Goal: Information Seeking & Learning: Learn about a topic

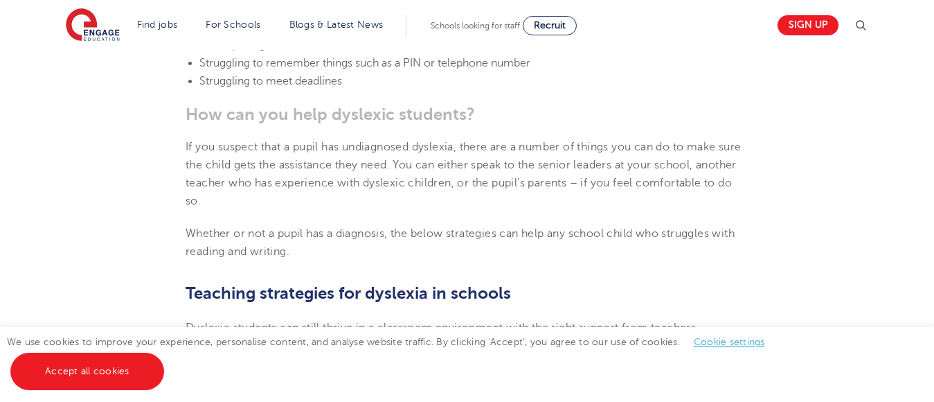
scroll to position [2056, 0]
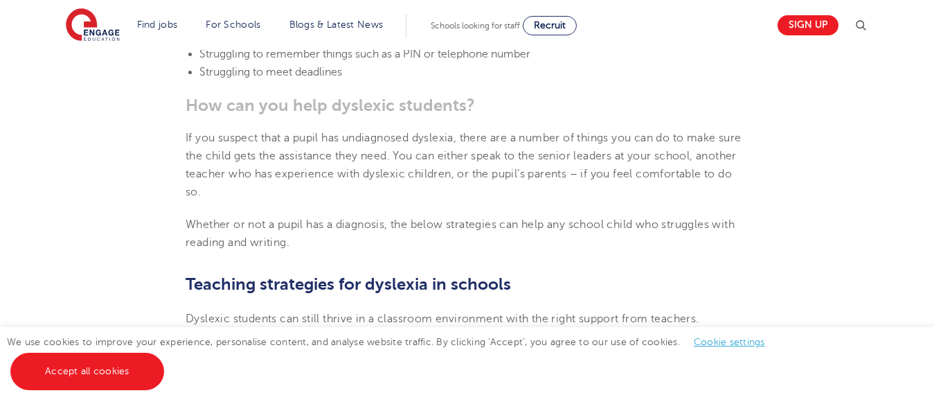
drag, startPoint x: 913, startPoint y: 189, endPoint x: 915, endPoint y: 197, distance: 7.9
click at [914, 197] on div "Find jobs All vacancies We have one of the UK's largest database. and with hund…" at bounding box center [467, 172] width 934 height 4358
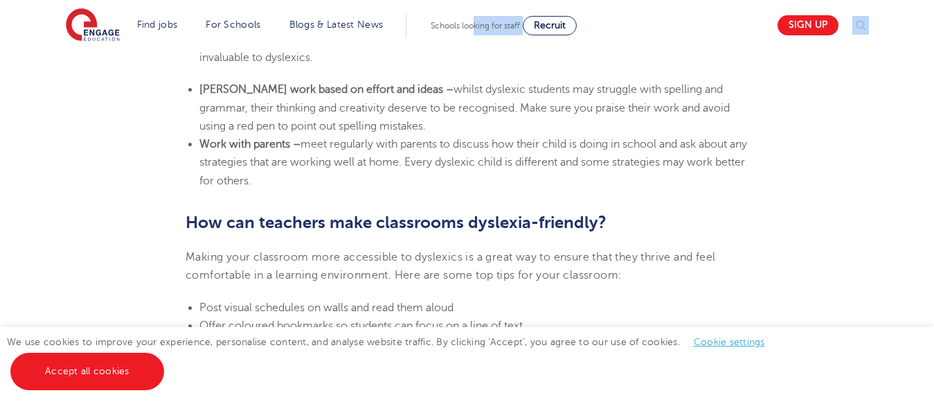
scroll to position [2768, 0]
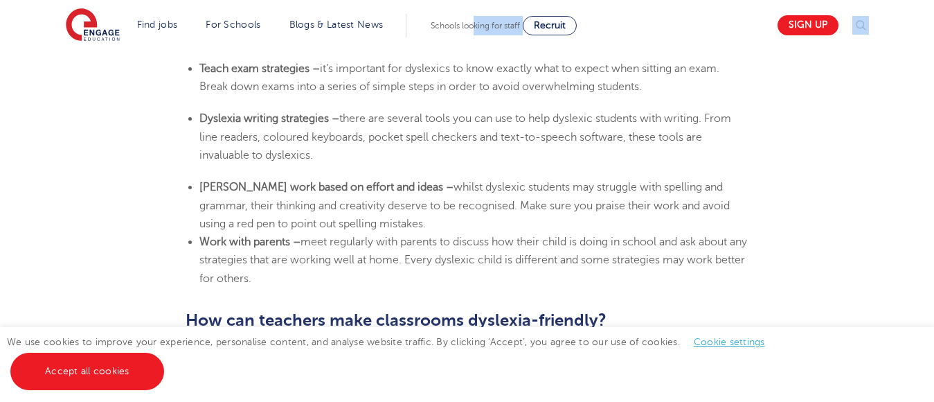
drag, startPoint x: 186, startPoint y: 132, endPoint x: 323, endPoint y: 154, distance: 138.1
copy section "Loremips dolorsit ame conse adipis el s doeiusmod temporincid utla etd magna al…"
